Goal: Find specific page/section: Find specific page/section

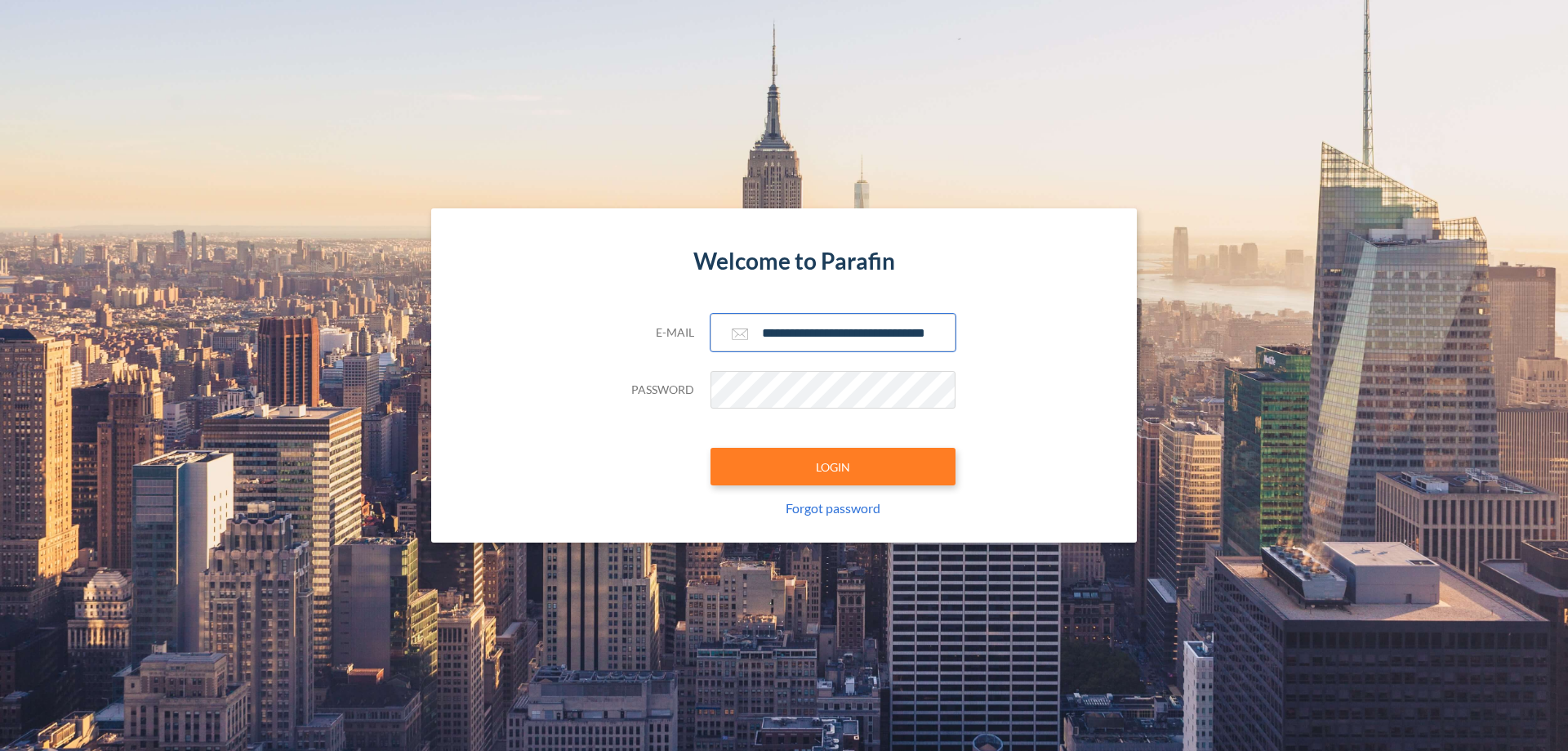
type input "**********"
click at [833, 466] on button "LOGIN" at bounding box center [832, 466] width 245 height 38
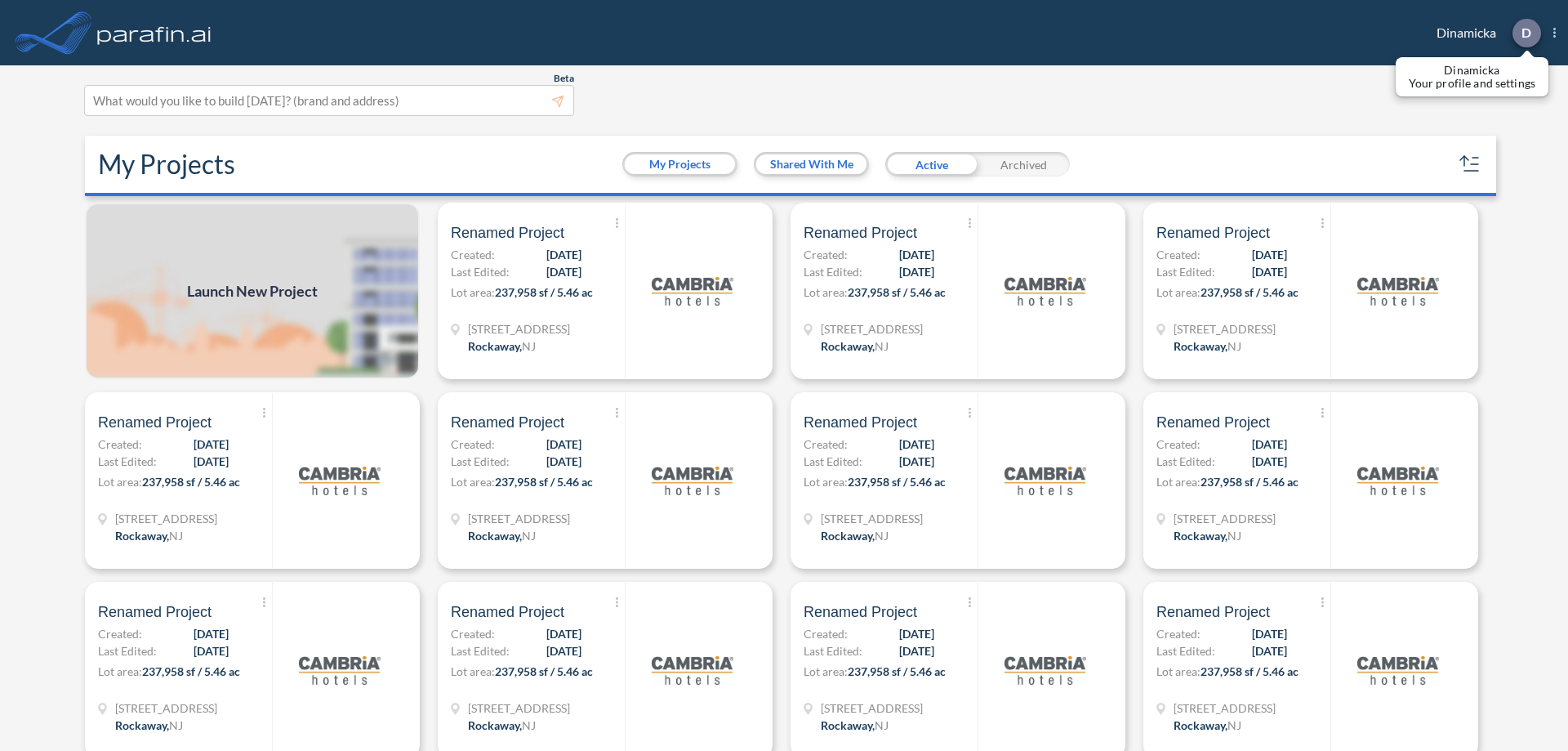
click at [1526, 33] on p "D" at bounding box center [1526, 32] width 10 height 15
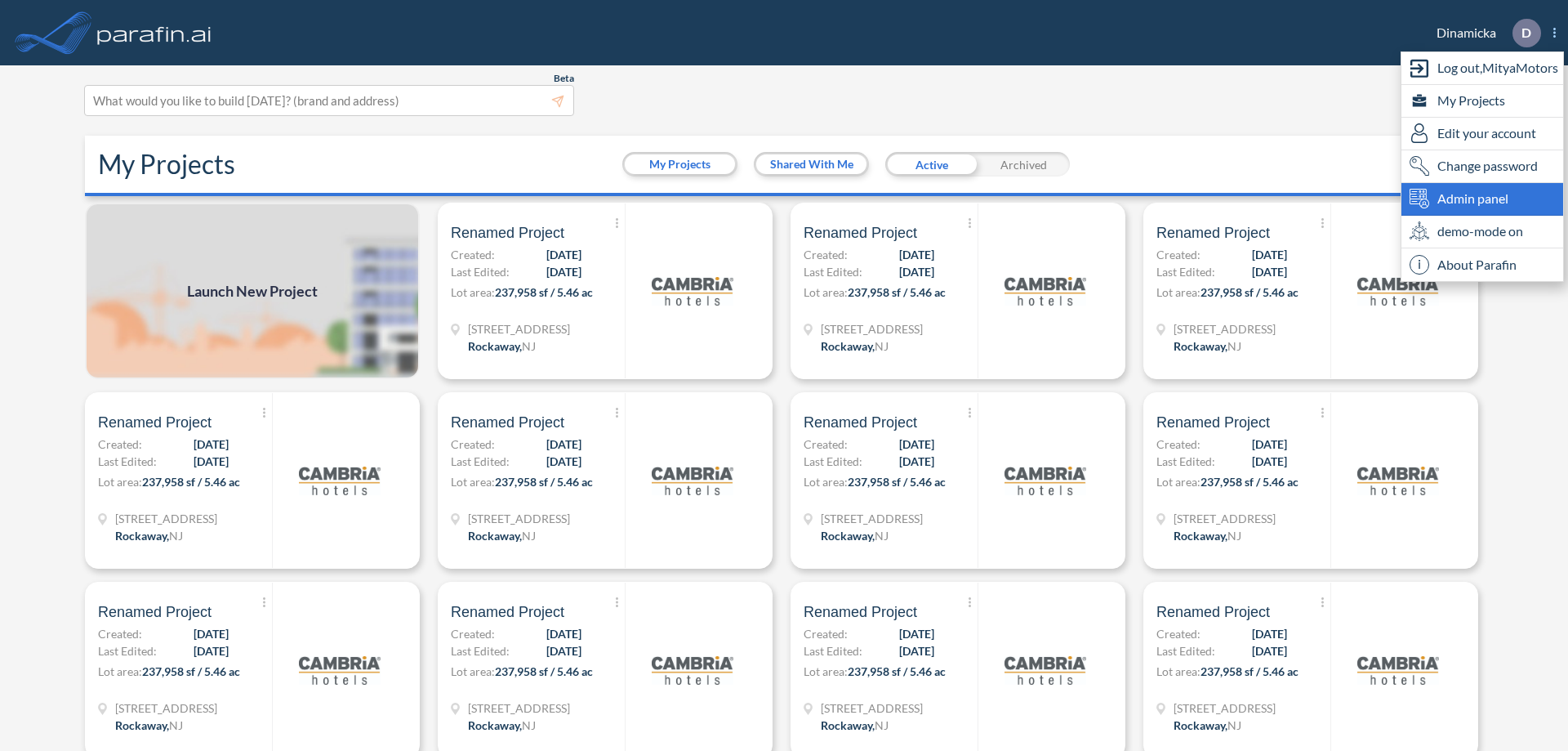
click at [1483, 199] on span "Admin panel" at bounding box center [1473, 199] width 71 height 19
